Goal: Transaction & Acquisition: Obtain resource

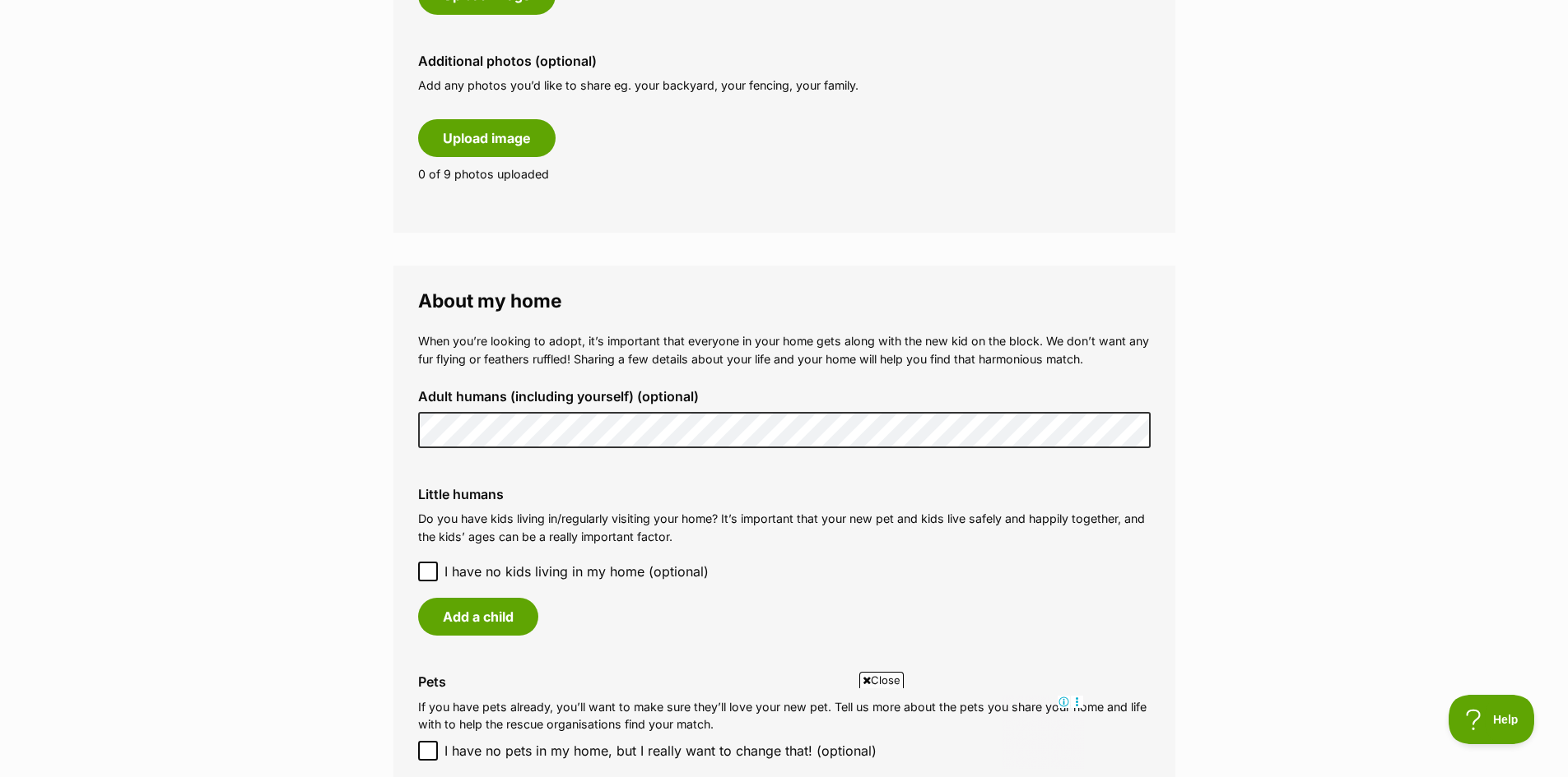
scroll to position [987, 0]
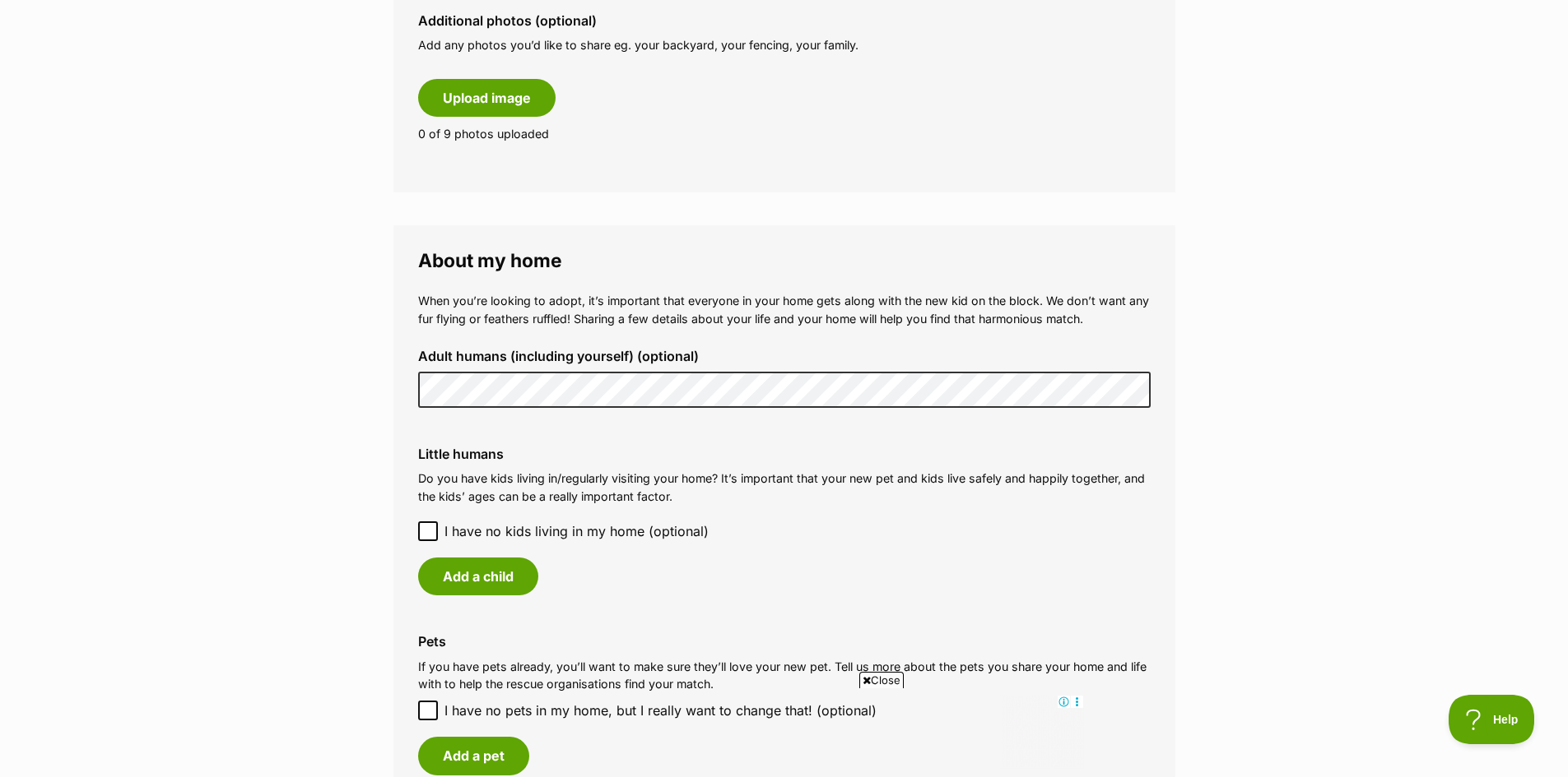
click at [319, 477] on main "My adopter profile Why do I need an adopter profile? Your adopter profile will …" at bounding box center [784, 314] width 1568 height 2371
click at [441, 525] on label "I have no kids living in my home (optional)" at bounding box center [784, 531] width 733 height 20
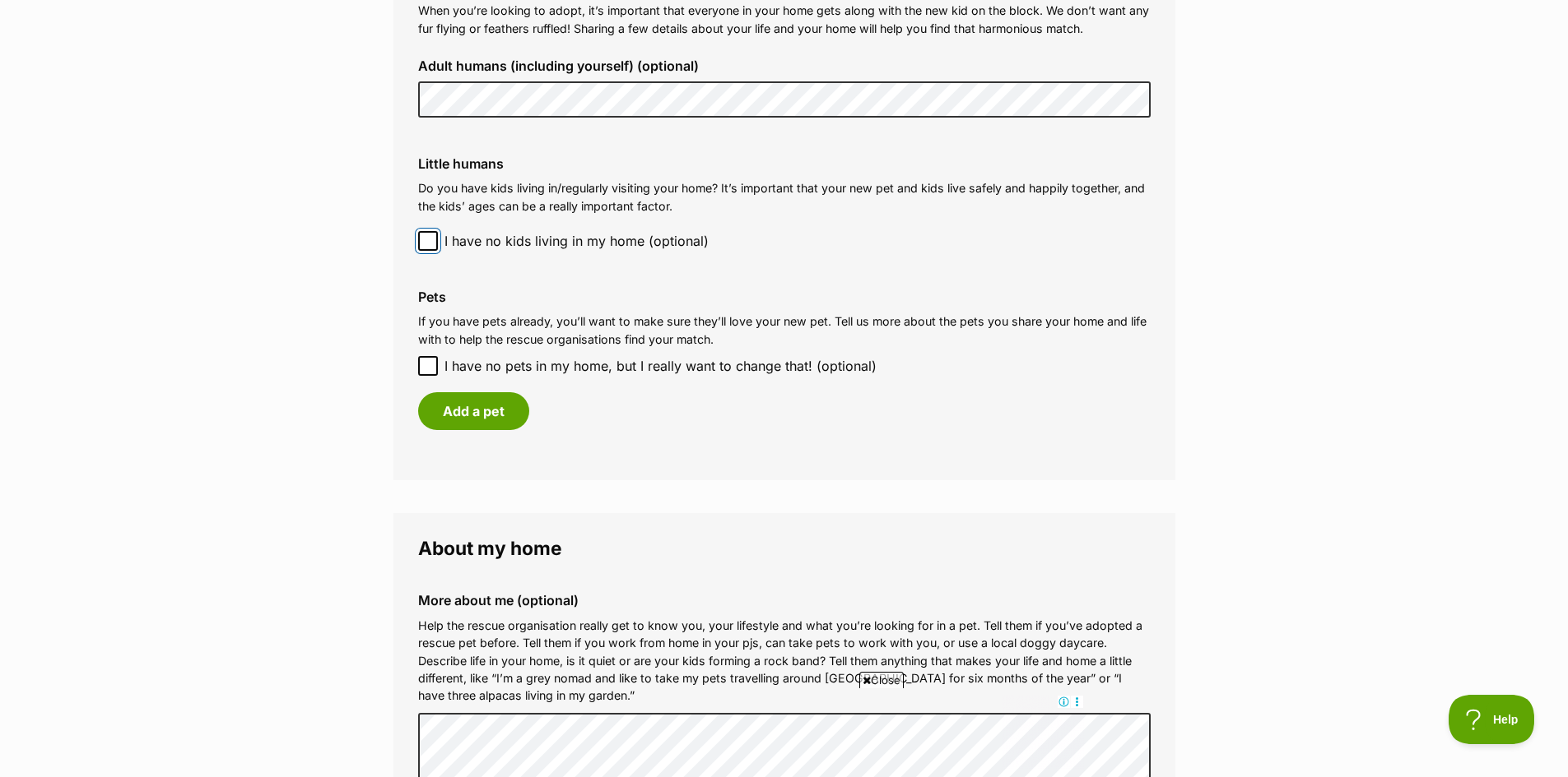
scroll to position [1317, 0]
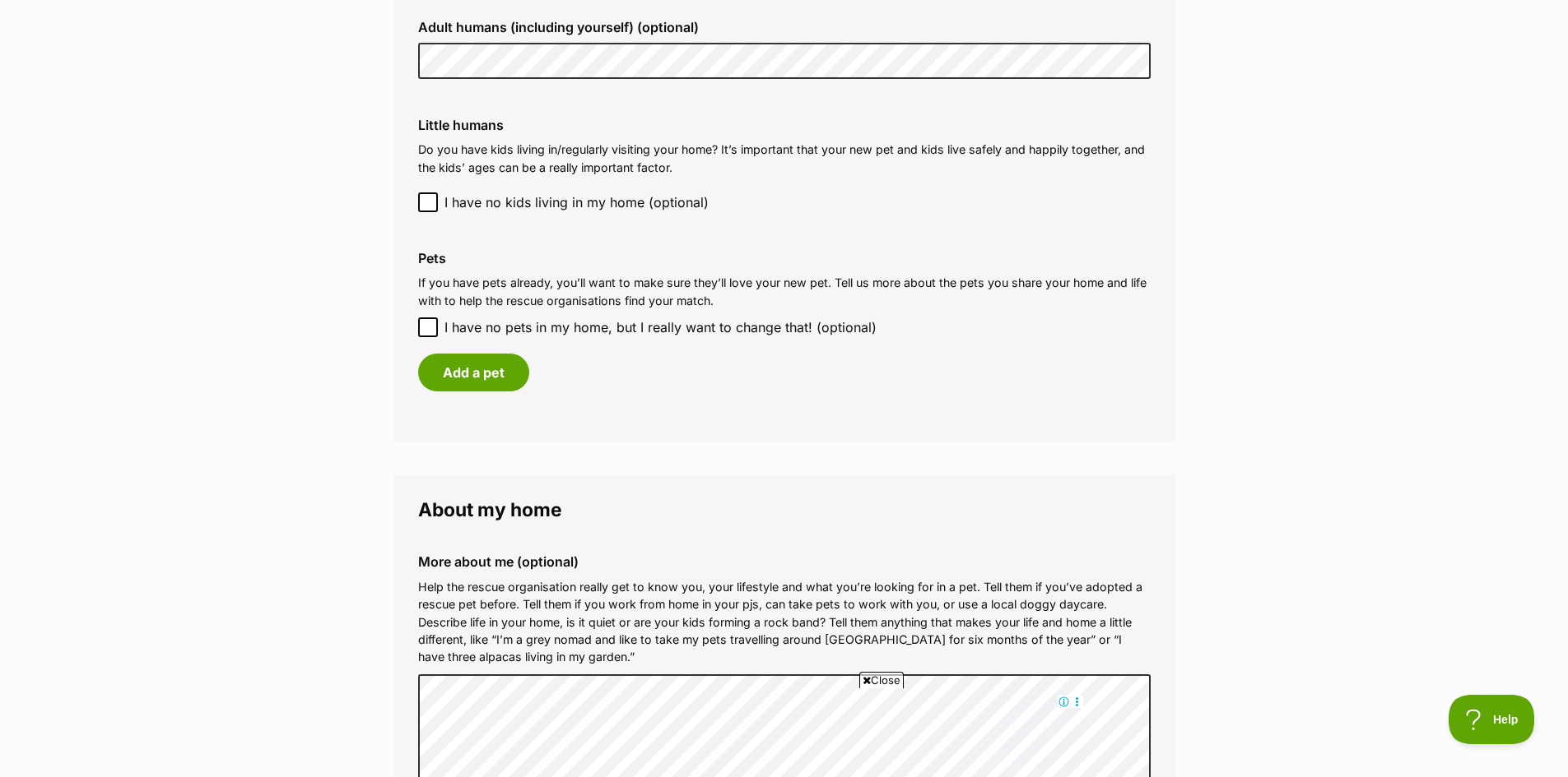
click at [432, 321] on icon at bounding box center [428, 327] width 11 height 11
click at [432, 321] on input "I have no pets in my home, but I really want to change that! (optional)" at bounding box center [428, 328] width 20 height 20
checkbox input "true"
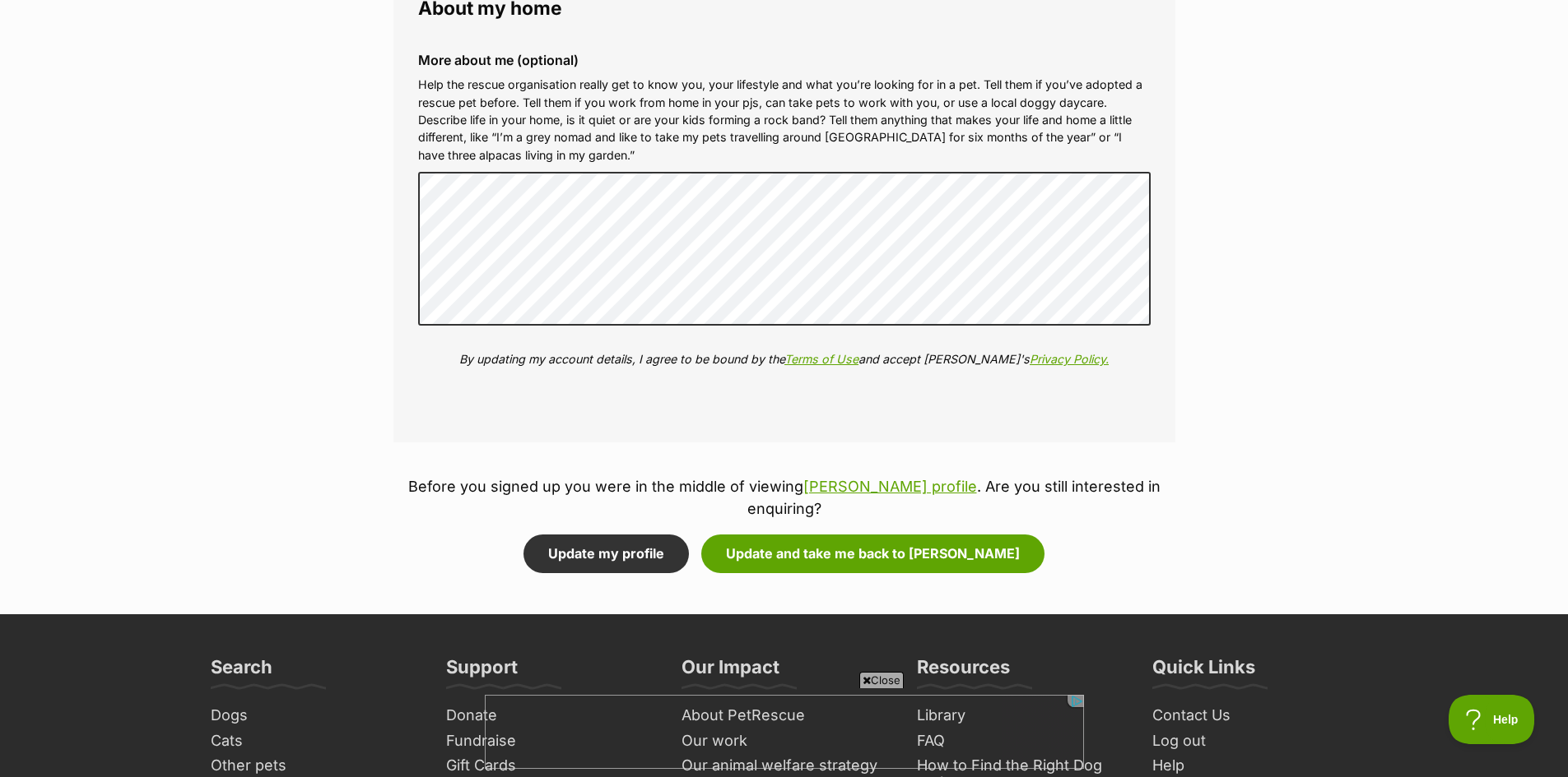
scroll to position [1727, 0]
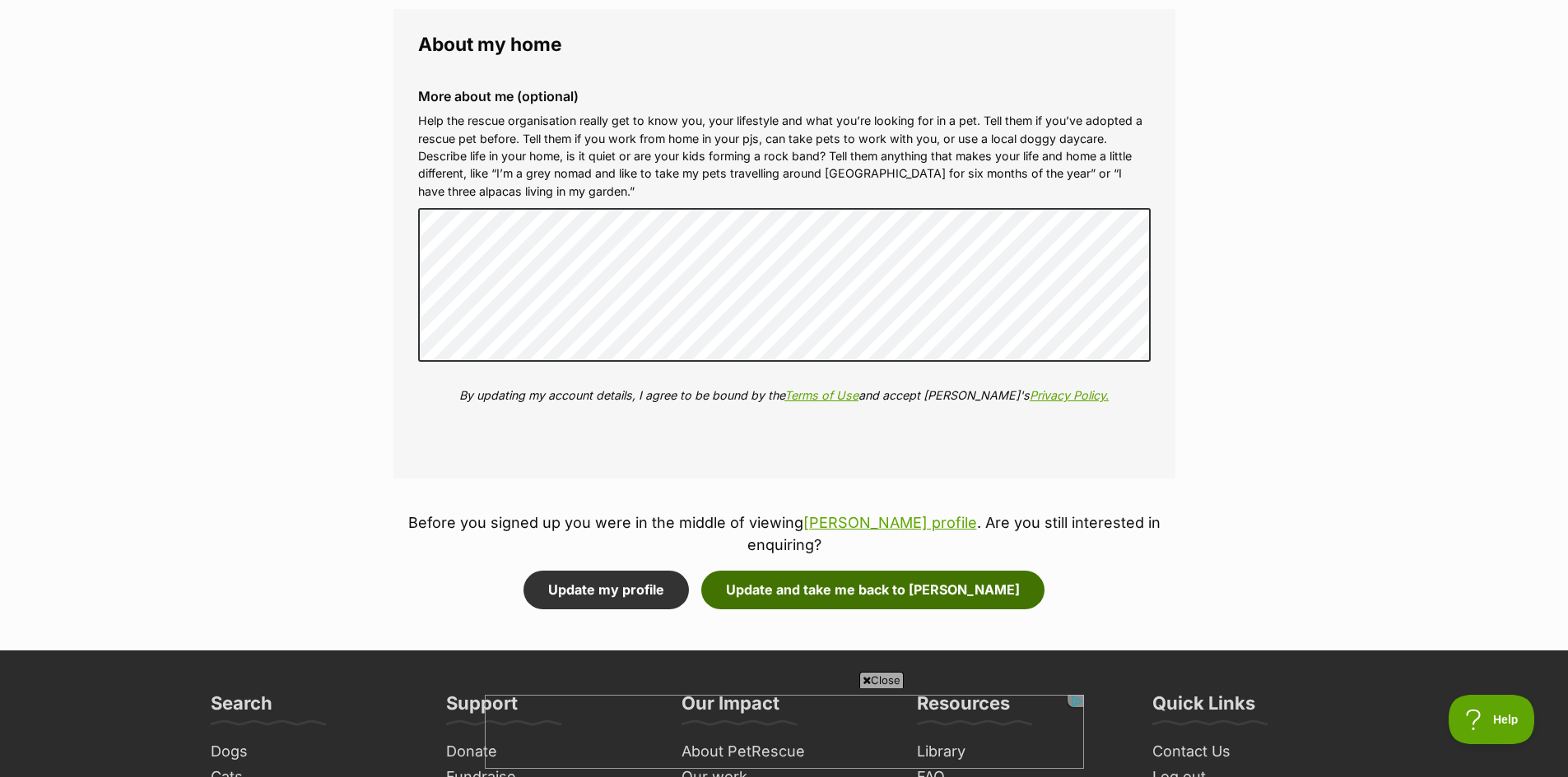
click at [808, 577] on button "Update and take me back to Louie" at bounding box center [873, 590] width 344 height 38
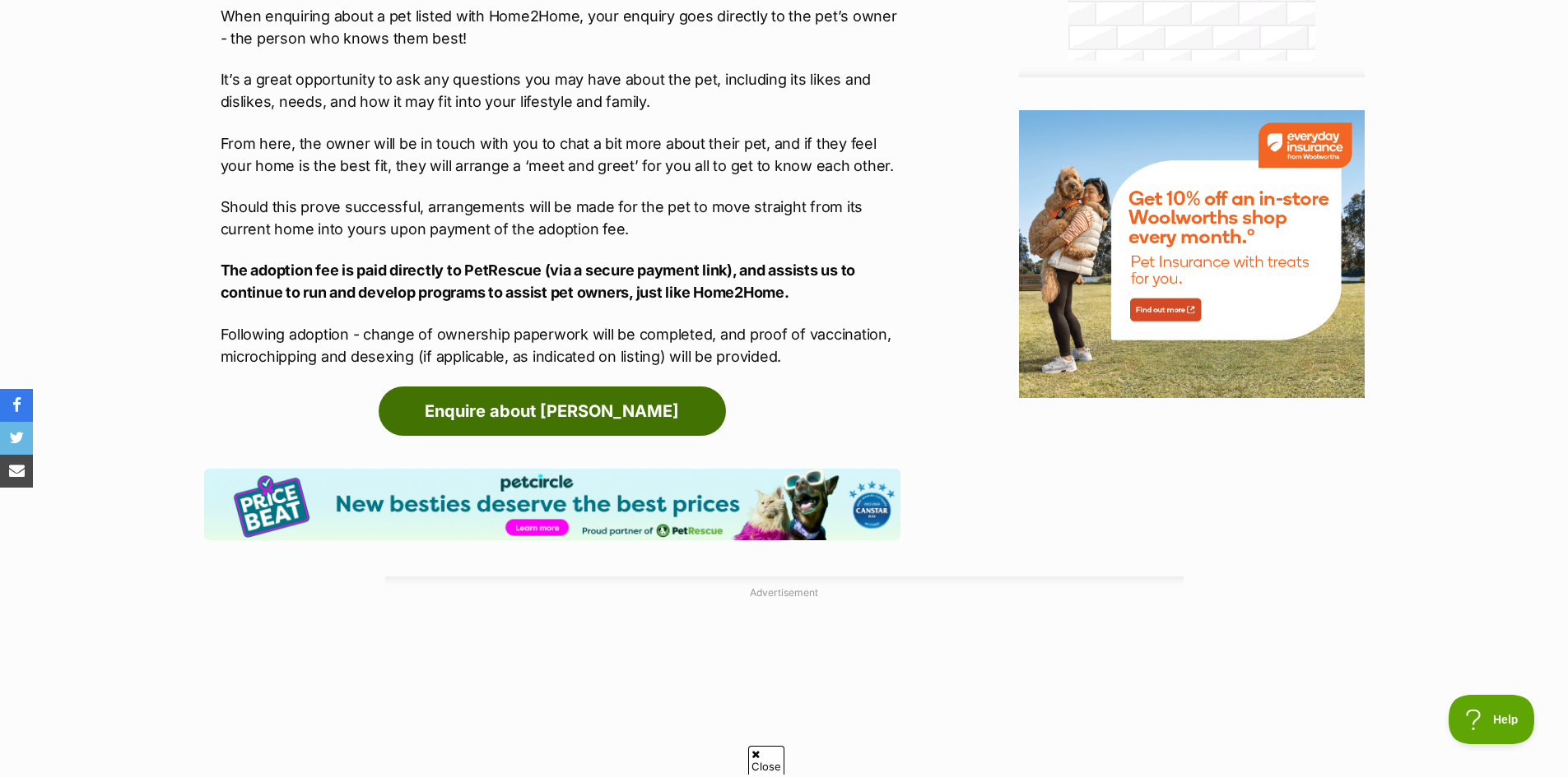
click at [578, 386] on link "Enquire about [PERSON_NAME]" at bounding box center [552, 411] width 347 height 49
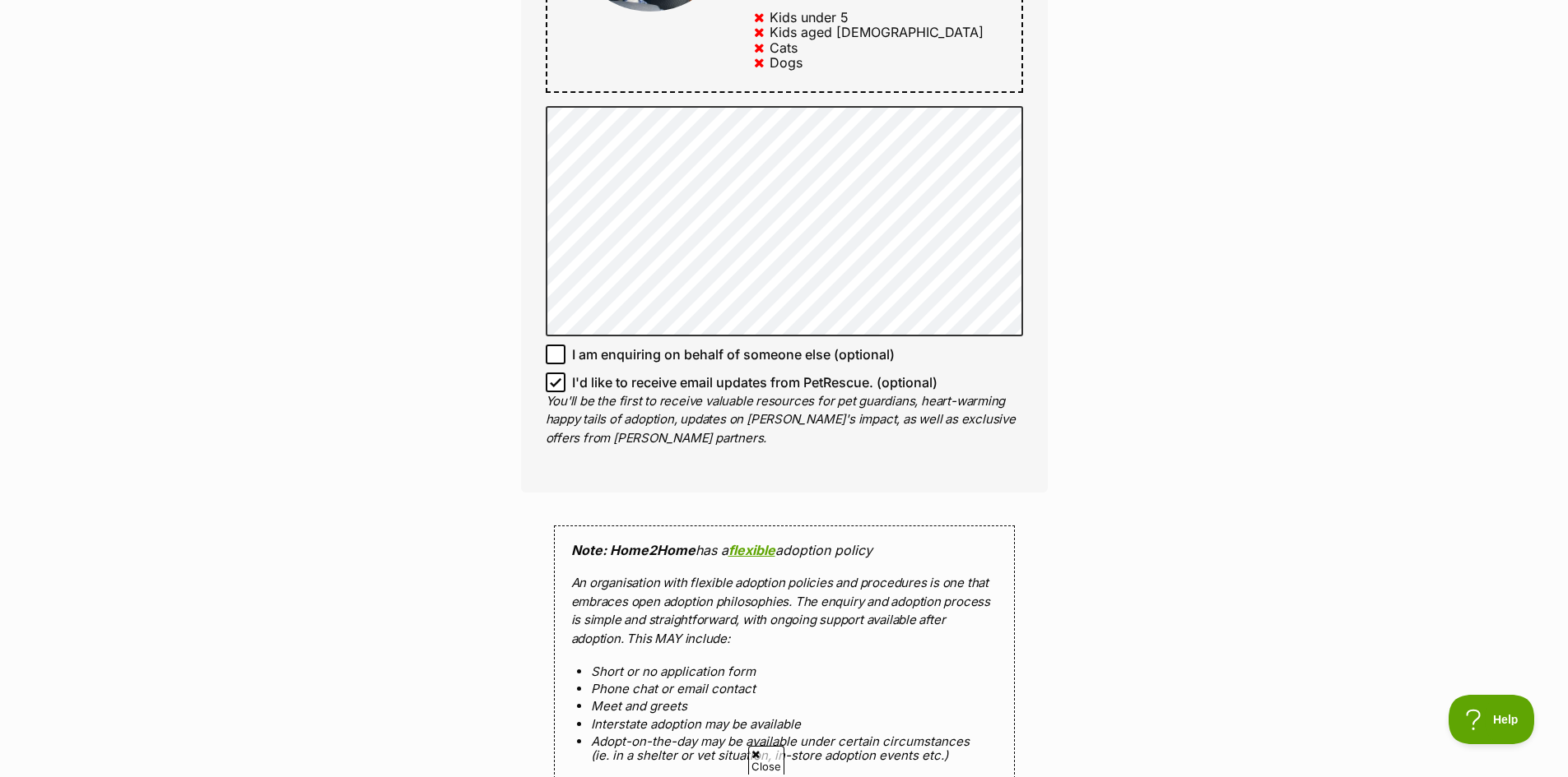
click at [572, 372] on span "I'd like to receive email updates from PetRescue. (optional)" at bounding box center [755, 382] width 365 height 20
click at [565, 372] on input "I'd like to receive email updates from PetRescue. (optional)" at bounding box center [556, 382] width 20 height 20
checkbox input "false"
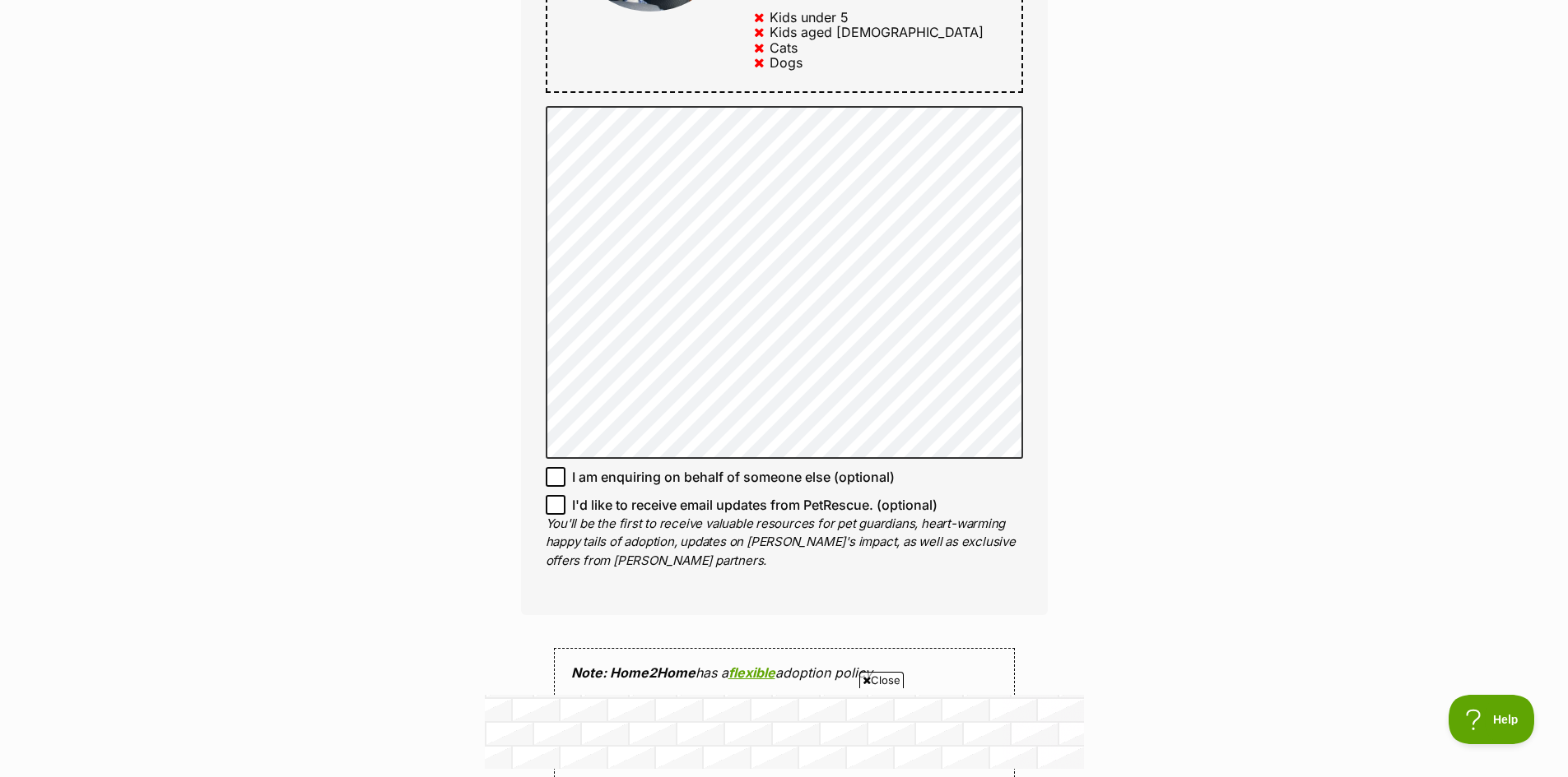
click at [339, 448] on div "Enquire about Louie Want to increase your chances of a successful enquiry? Upda…" at bounding box center [784, 240] width 1568 height 2320
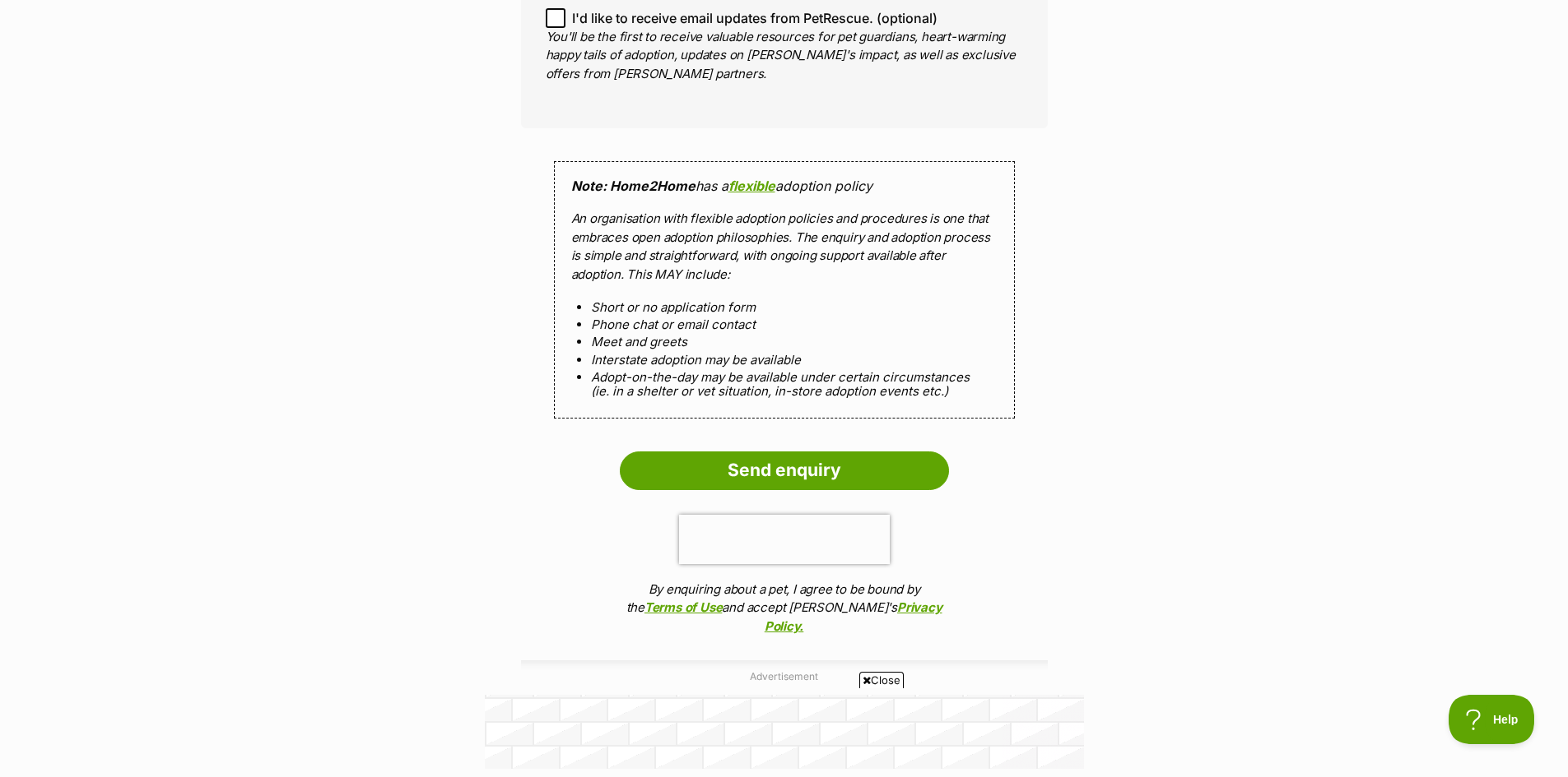
scroll to position [1563, 0]
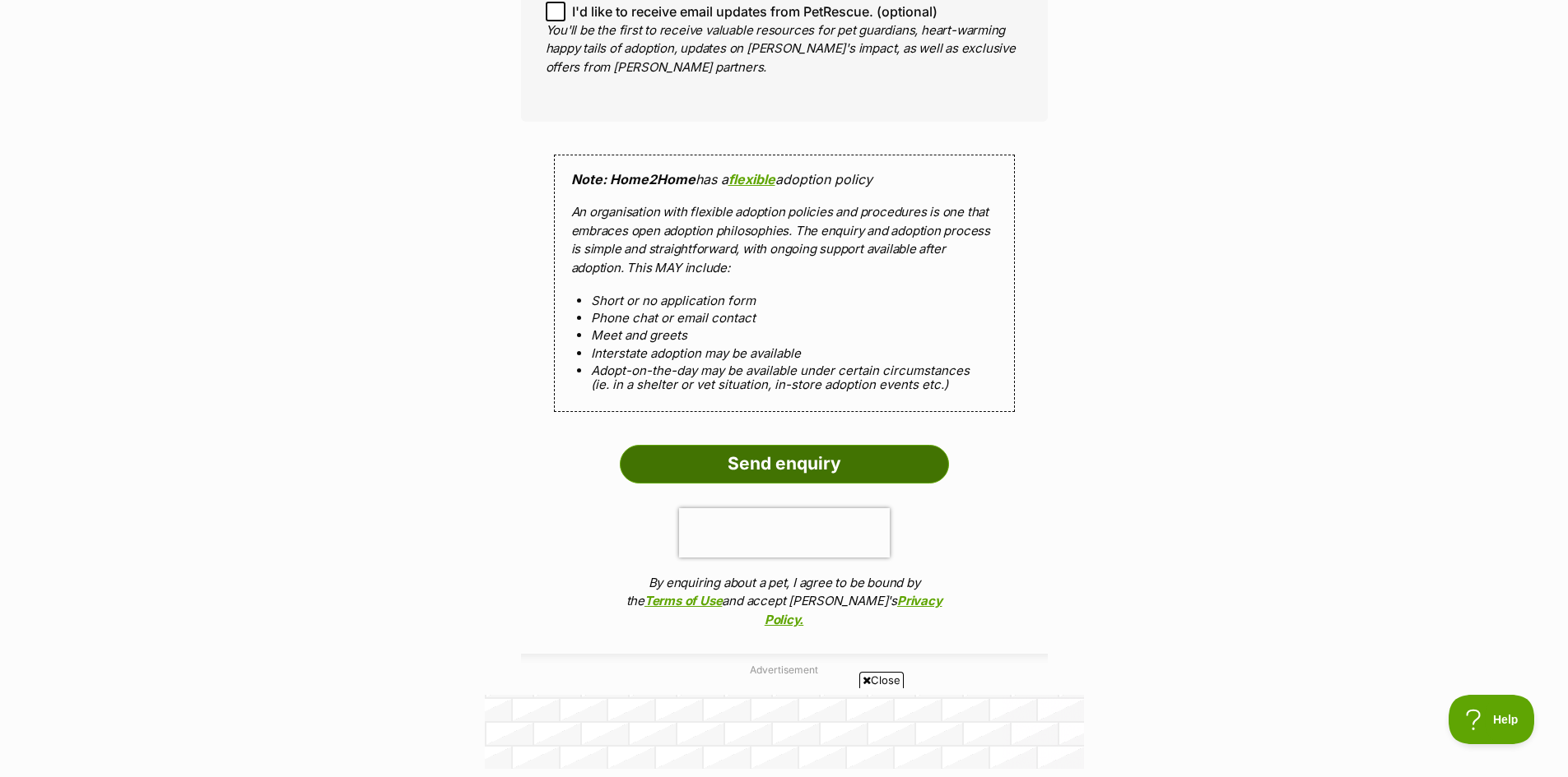
click at [834, 445] on input "Send enquiry" at bounding box center [784, 463] width 330 height 38
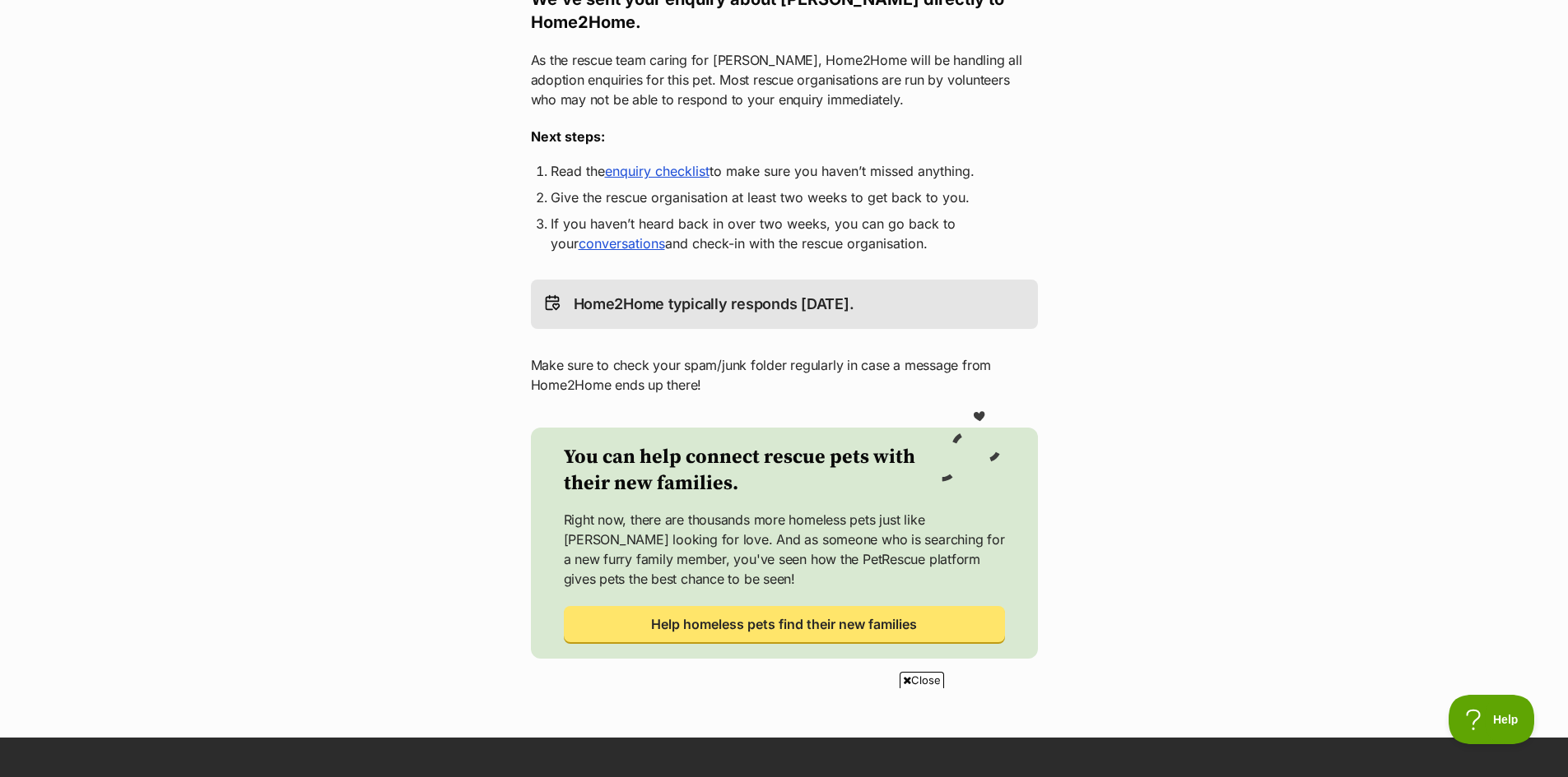
scroll to position [329, 0]
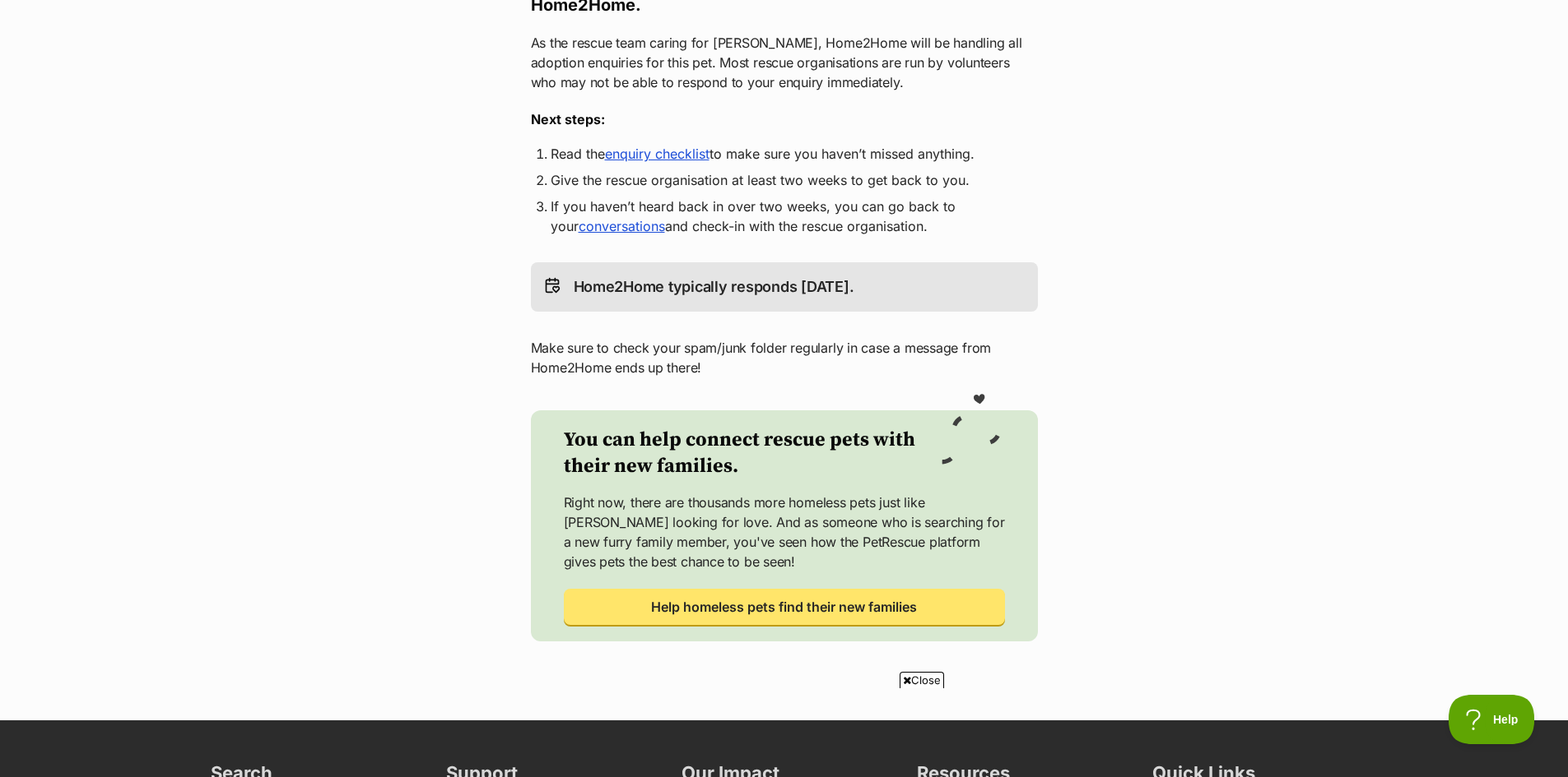
click at [666, 145] on link "enquiry checklist" at bounding box center [656, 153] width 104 height 17
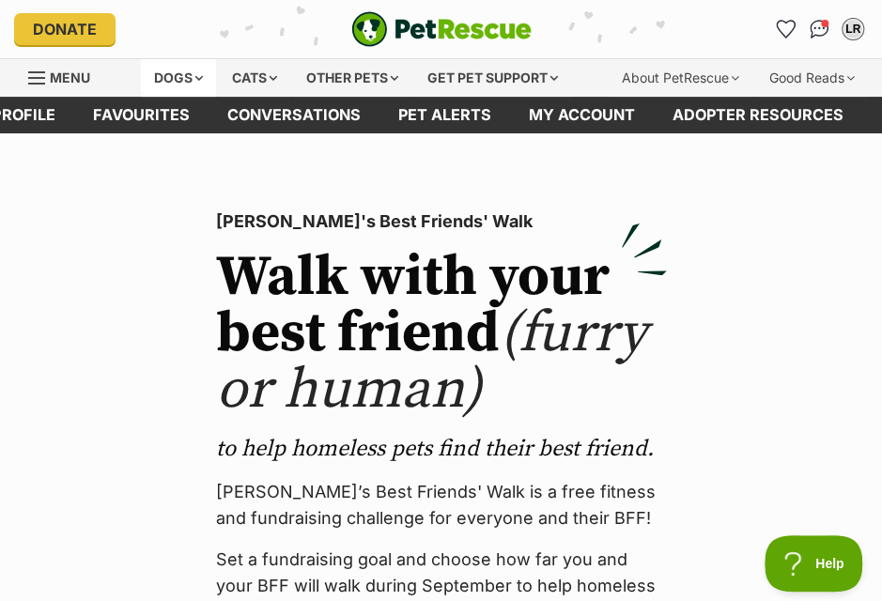
click at [162, 69] on div "Dogs" at bounding box center [178, 78] width 75 height 38
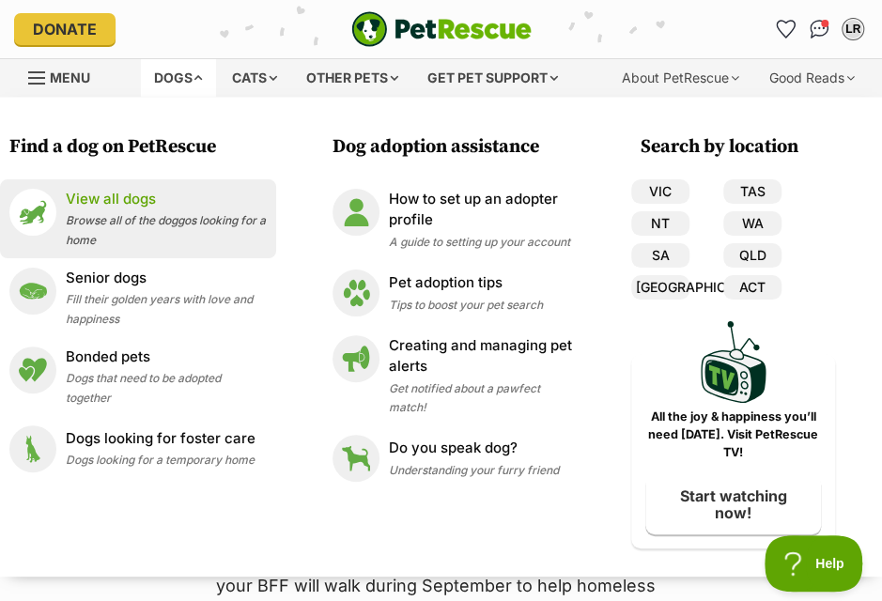
click at [165, 200] on p "View all dogs" at bounding box center [166, 200] width 201 height 22
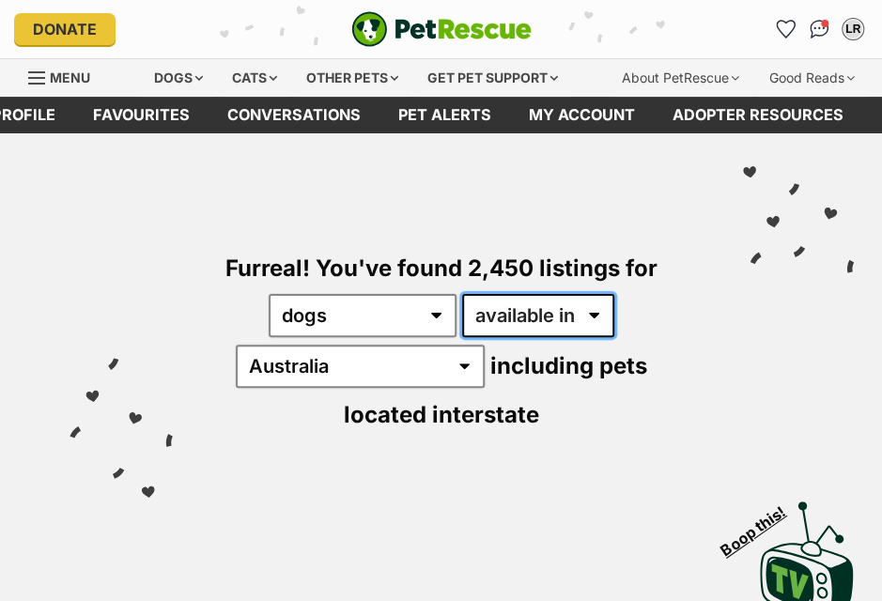
click at [503, 315] on select "available in located in" at bounding box center [538, 315] width 152 height 43
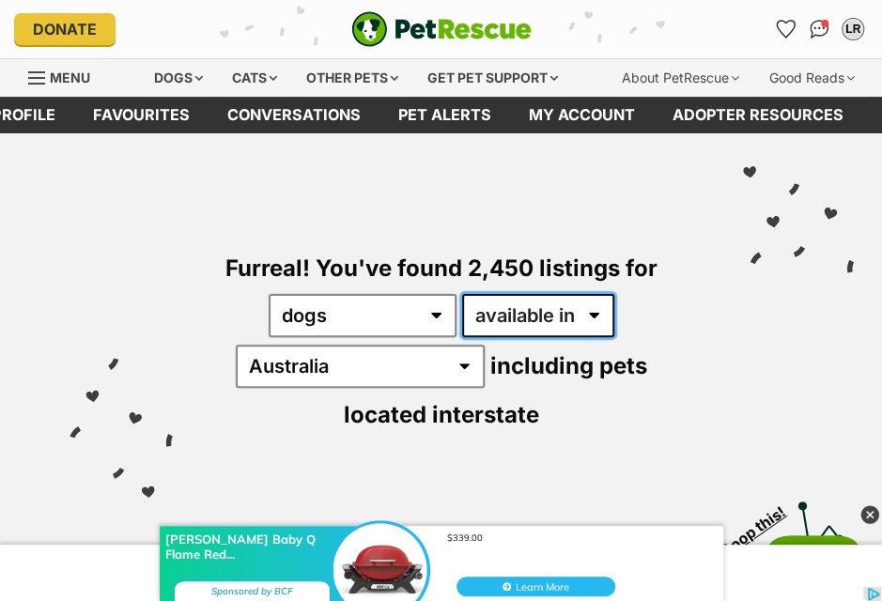
select select "disabled"
click at [462, 294] on select "available in located in" at bounding box center [538, 315] width 152 height 43
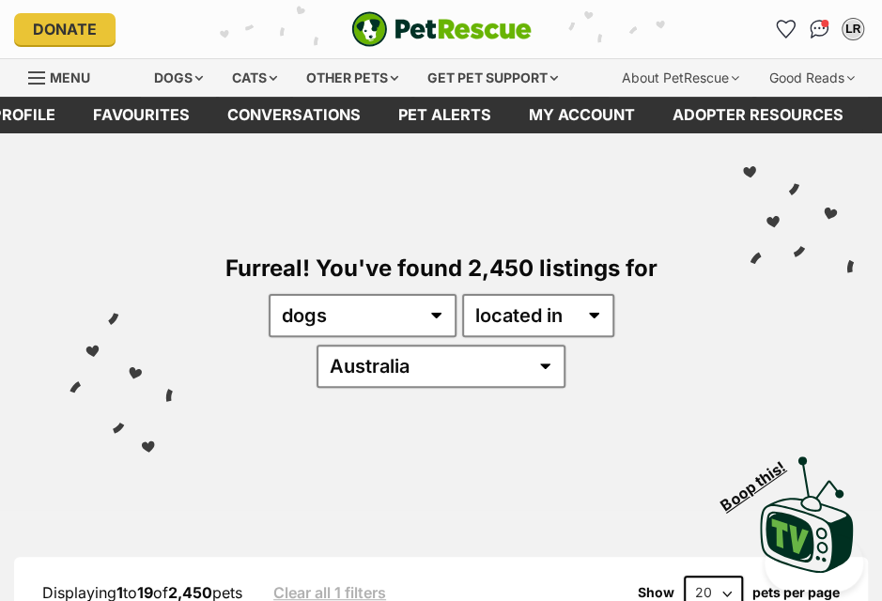
select select "VIC"
click at [374, 345] on select "Australia ACT NSW NT QLD SA TAS VIC WA" at bounding box center [440, 366] width 249 height 43
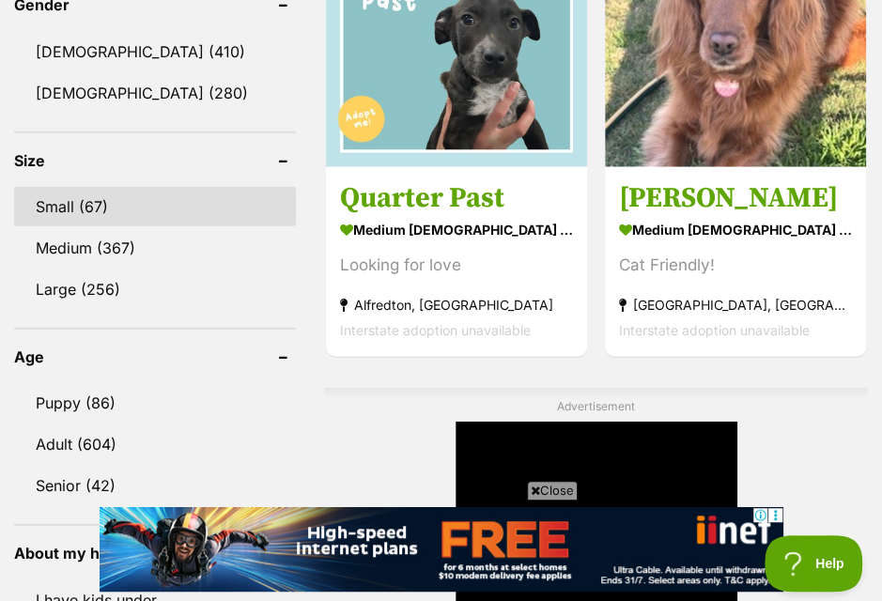
click at [86, 226] on link "Small (67)" at bounding box center [155, 206] width 282 height 39
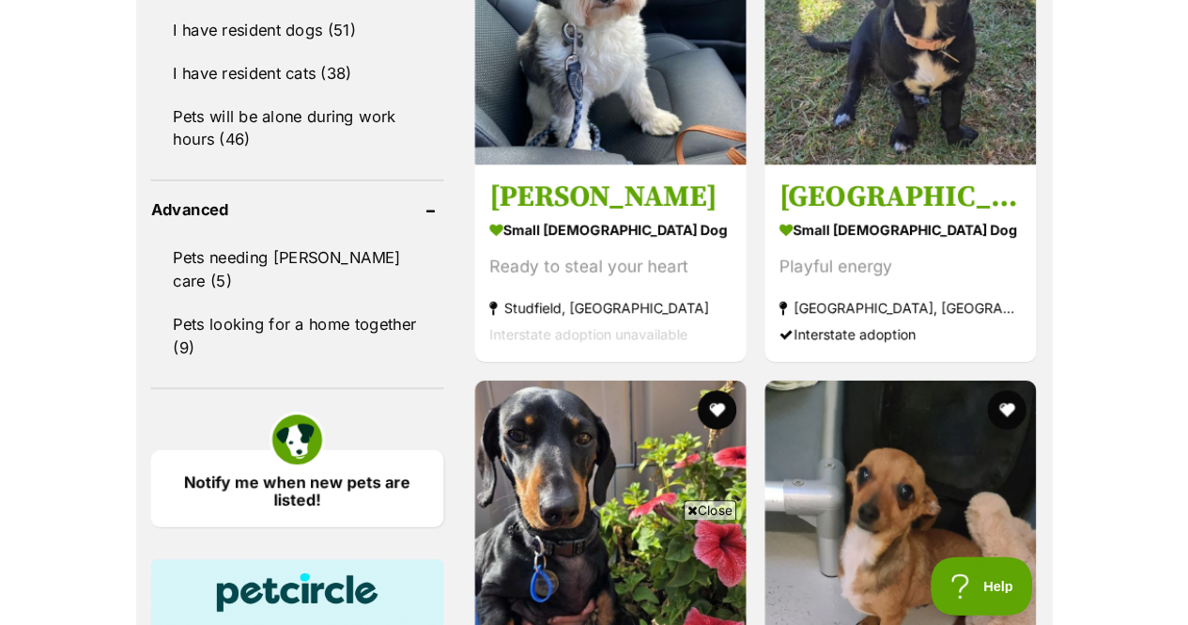
scroll to position [2254, 0]
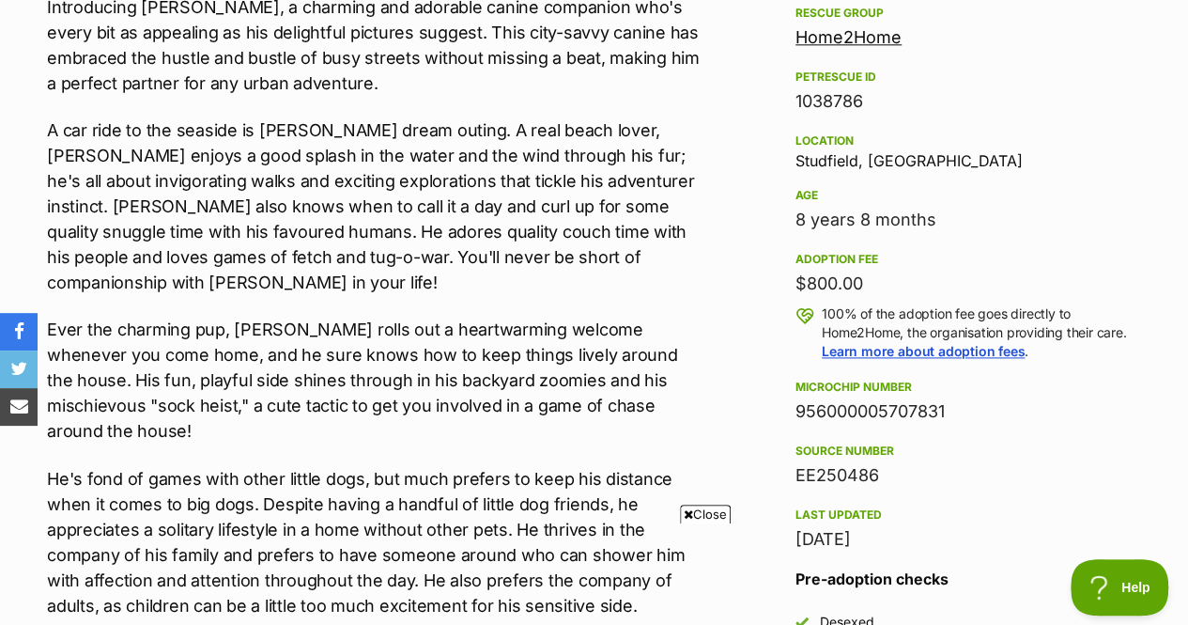
scroll to position [1127, 0]
